Goal: Information Seeking & Learning: Learn about a topic

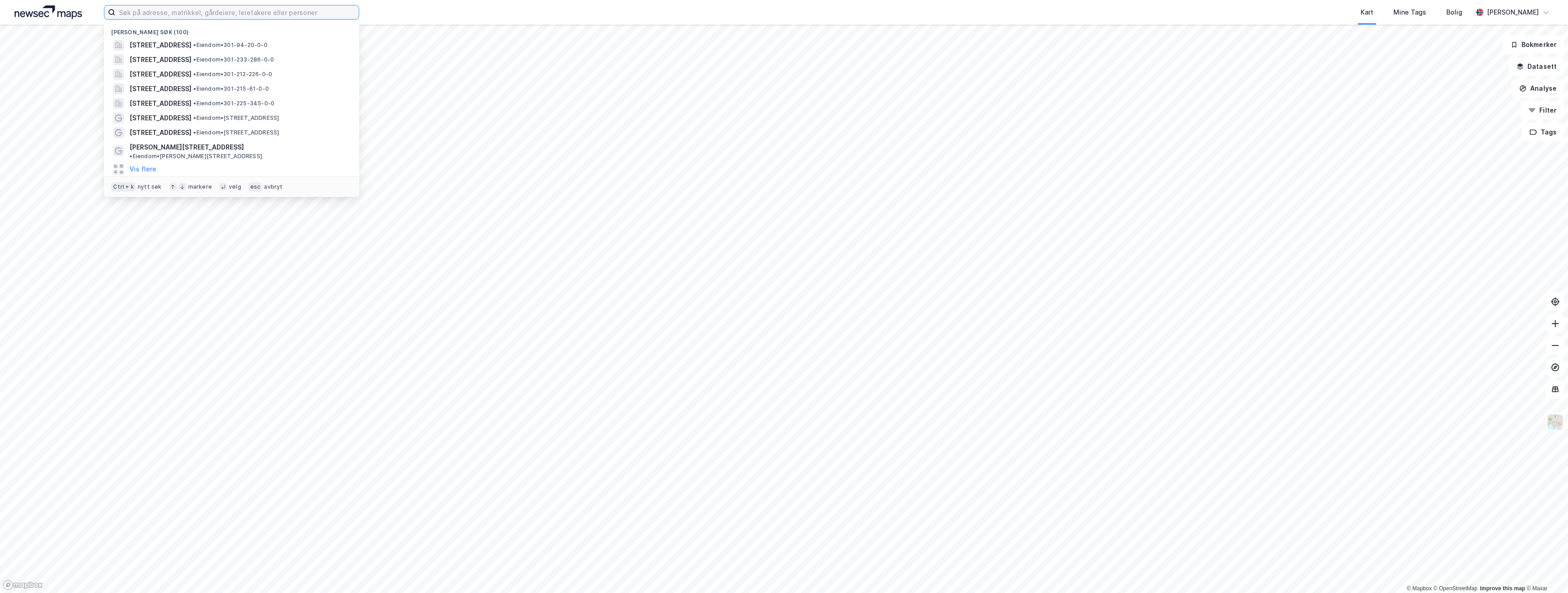
click at [318, 17] on input at bounding box center [237, 12] width 243 height 14
click at [192, 44] on span "[STREET_ADDRESS]" at bounding box center [160, 45] width 62 height 11
